Goal: Task Accomplishment & Management: Use online tool/utility

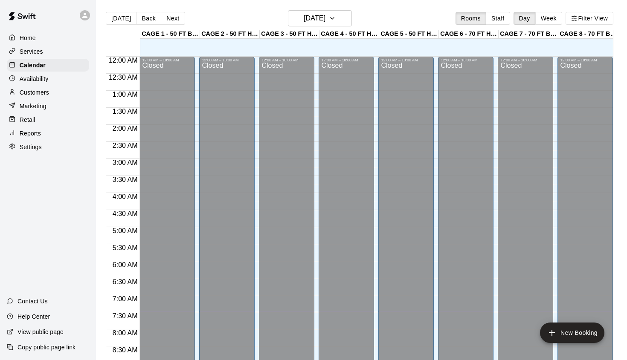
scroll to position [447, 0]
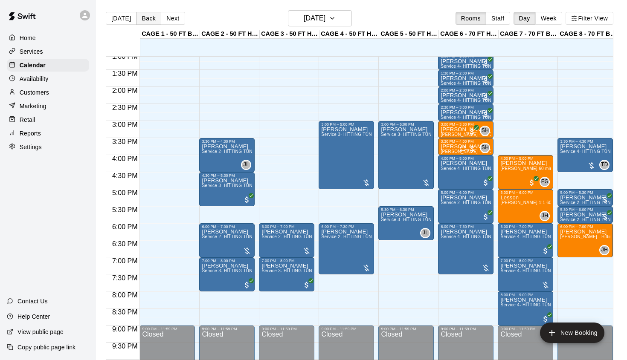
click at [146, 14] on button "Back" at bounding box center [148, 18] width 25 height 13
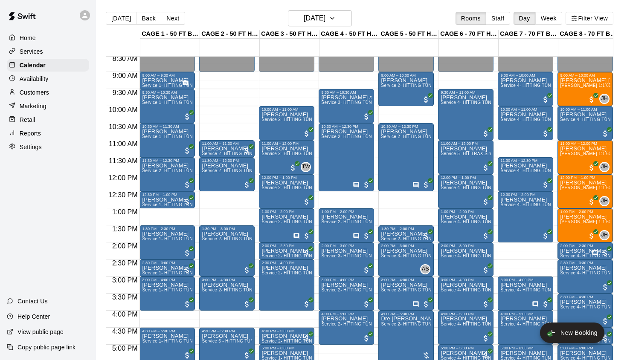
scroll to position [289, 0]
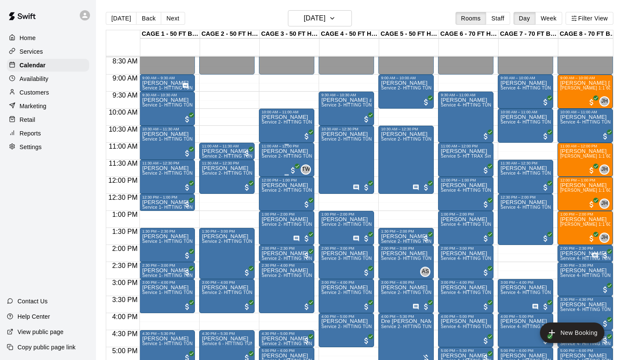
click at [287, 170] on div "[PERSON_NAME] Service 2- HITTING TUNNEL RENTAL - 50ft Baseball" at bounding box center [286, 328] width 50 height 360
click at [272, 177] on img "edit" at bounding box center [271, 178] width 10 height 10
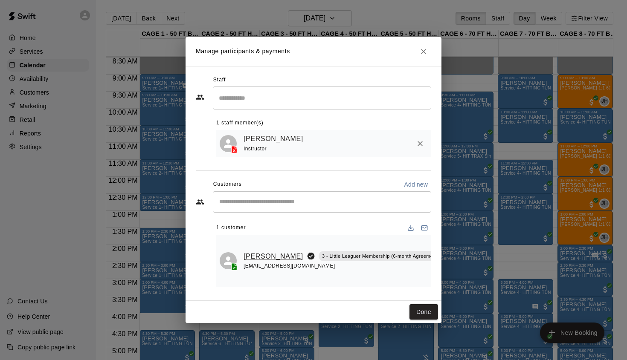
click at [251, 258] on link "[PERSON_NAME]" at bounding box center [274, 256] width 60 height 11
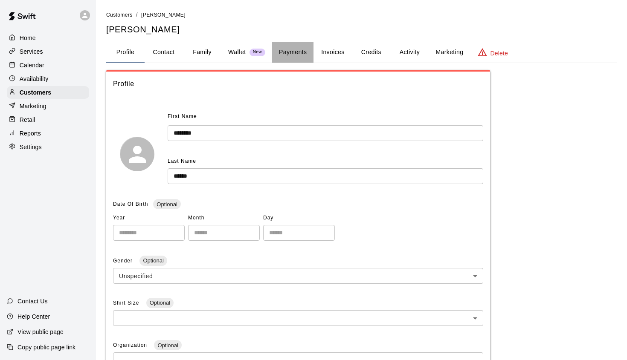
click at [290, 48] on button "Payments" at bounding box center [292, 52] width 41 height 20
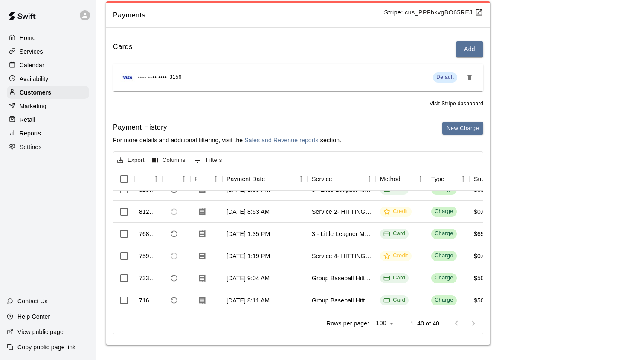
scroll to position [57, 0]
click at [455, 132] on button "New Charge" at bounding box center [462, 128] width 41 height 13
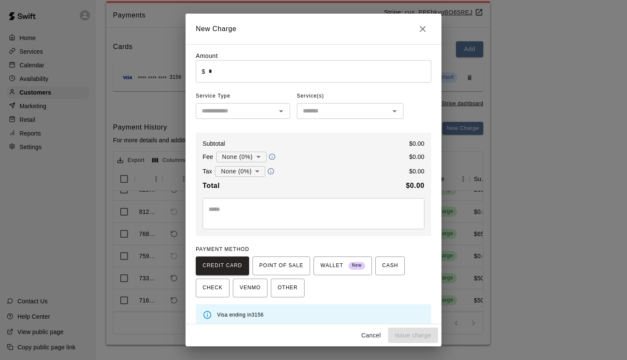
click at [266, 73] on input "*" at bounding box center [320, 71] width 223 height 23
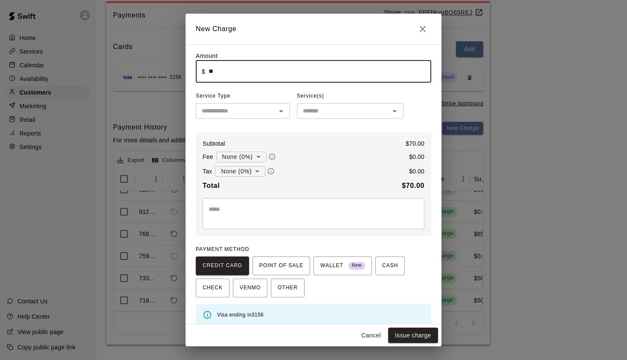
type input "*"
type input "*****"
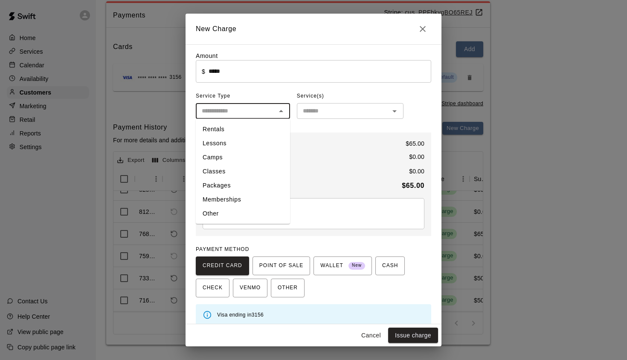
click at [247, 110] on input "text" at bounding box center [235, 111] width 75 height 11
click at [239, 145] on li "Lessons" at bounding box center [243, 143] width 94 height 14
type input "*******"
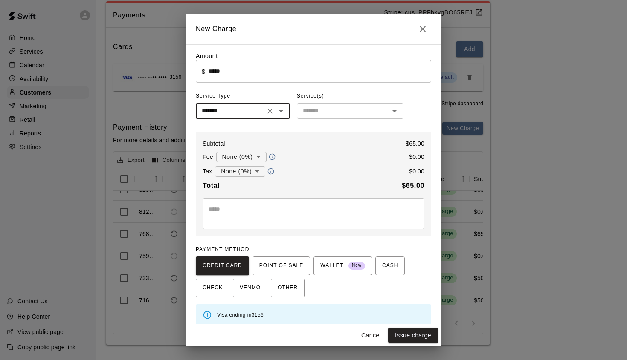
click at [314, 111] on input "text" at bounding box center [342, 111] width 87 height 11
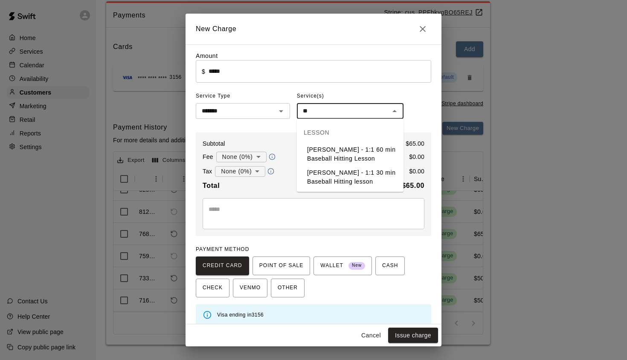
click at [342, 151] on li "[PERSON_NAME] - 1:1 60 min Baseball Hitting Lesson" at bounding box center [350, 154] width 107 height 23
type input "**********"
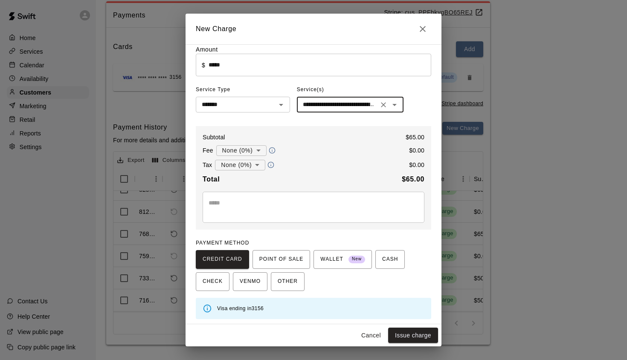
scroll to position [6, 0]
click at [416, 337] on button "Issue charge" at bounding box center [413, 336] width 50 height 16
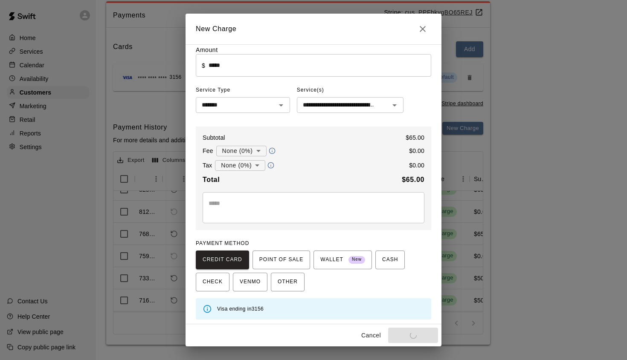
type input "*"
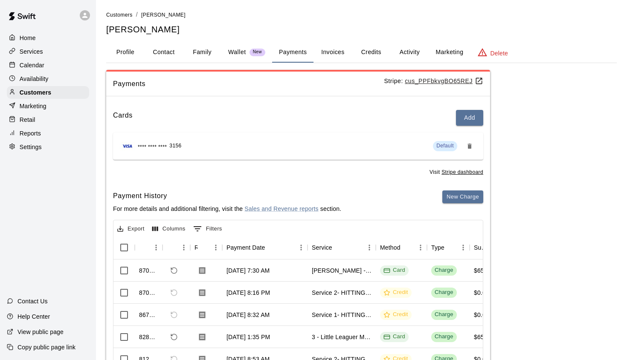
scroll to position [0, 0]
click at [37, 62] on p "Calendar" at bounding box center [32, 65] width 25 height 9
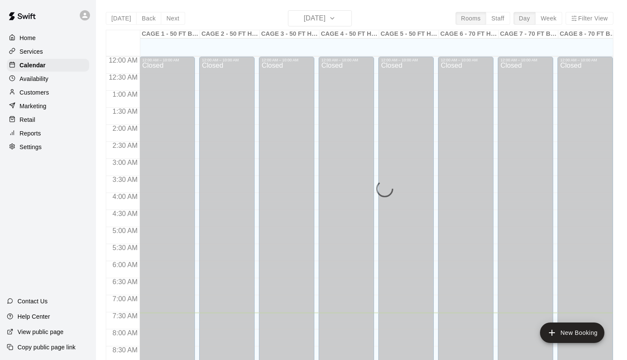
scroll to position [257, 0]
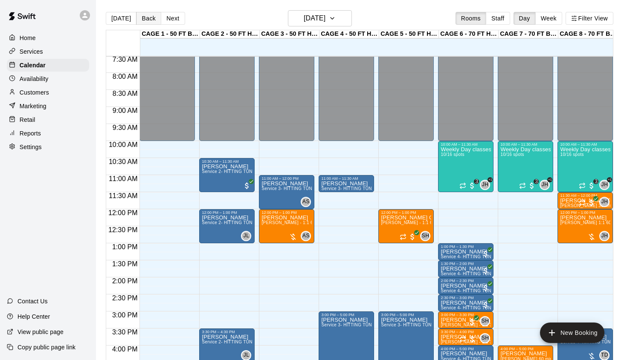
click at [144, 20] on button "Back" at bounding box center [148, 18] width 25 height 13
